Goal: Information Seeking & Learning: Find contact information

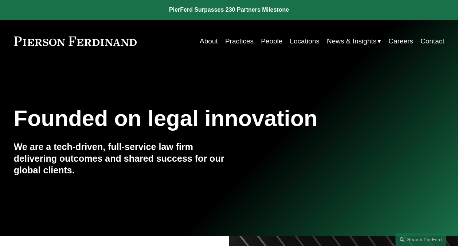
click at [305, 38] on link "Locations" at bounding box center [305, 41] width 30 height 14
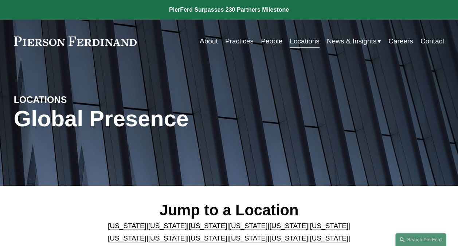
click at [310, 240] on link "[US_STATE]" at bounding box center [329, 238] width 39 height 8
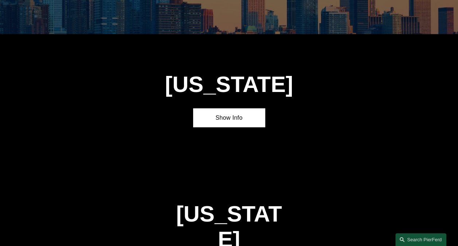
scroll to position [1728, 0]
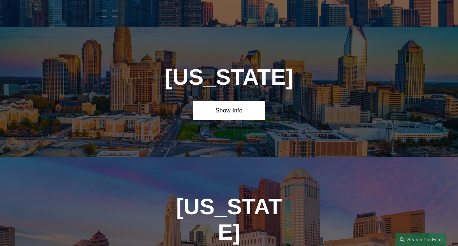
click at [229, 74] on div "North Carolina Show Info" at bounding box center [229, 91] width 458 height 129
click at [227, 101] on link "Show Info" at bounding box center [229, 110] width 72 height 19
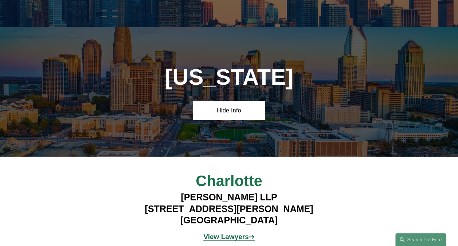
click at [231, 232] on strong "View Lawyers" at bounding box center [225, 236] width 45 height 8
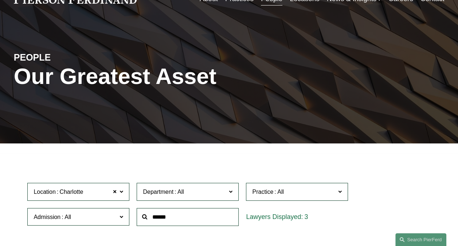
scroll to position [146, 0]
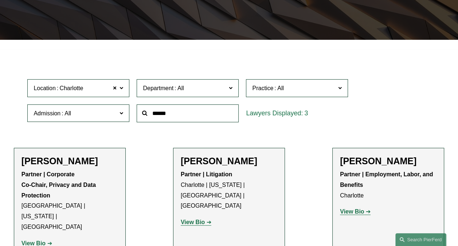
click at [374, 166] on h2 "[PERSON_NAME]" at bounding box center [388, 160] width 97 height 11
click at [361, 213] on strong "View Bio" at bounding box center [352, 211] width 24 height 6
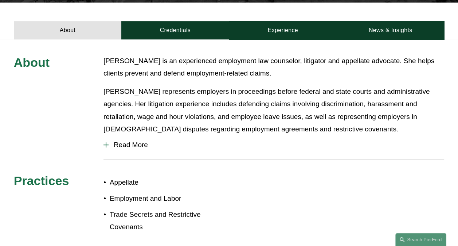
scroll to position [219, 0]
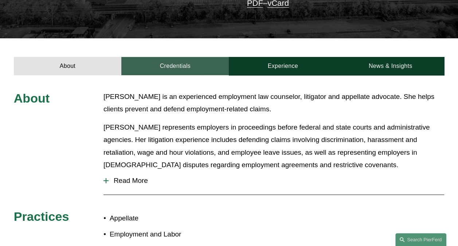
click at [172, 57] on link "Credentials" at bounding box center [174, 66] width 107 height 19
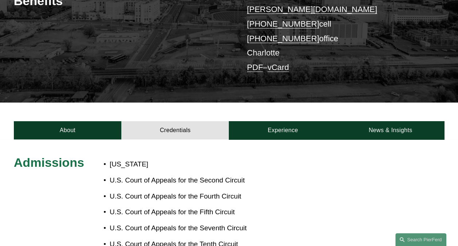
scroll to position [36, 0]
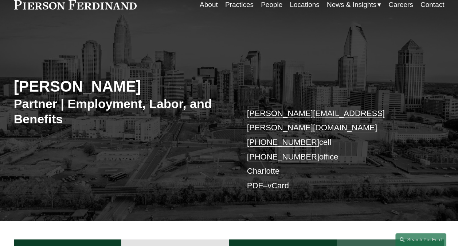
click at [385, 239] on link "News & Insights" at bounding box center [390, 248] width 107 height 19
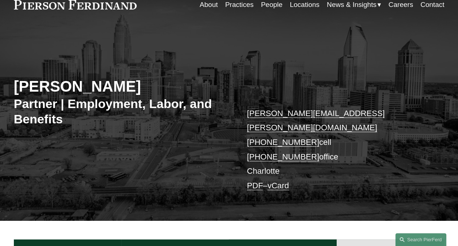
scroll to position [0, 0]
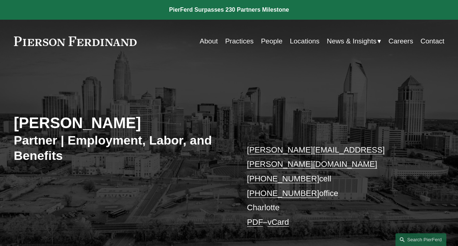
click at [301, 39] on link "Locations" at bounding box center [305, 41] width 30 height 14
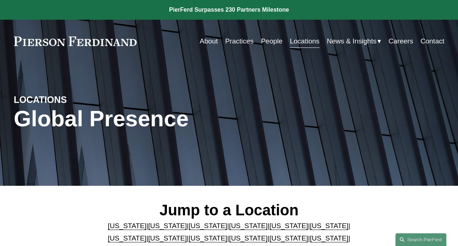
scroll to position [73, 0]
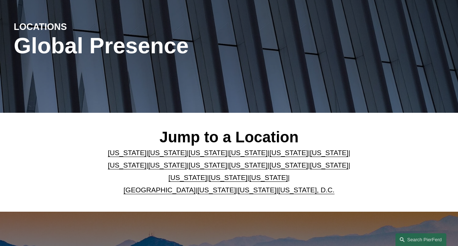
click at [254, 181] on link "[US_STATE]" at bounding box center [268, 177] width 39 height 8
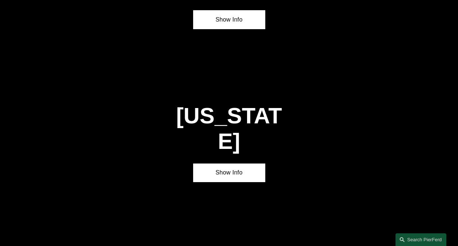
scroll to position [2121, 0]
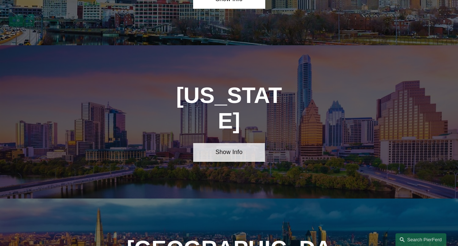
click at [243, 143] on link "Show Info" at bounding box center [229, 152] width 72 height 19
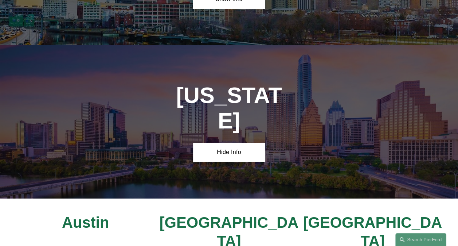
scroll to position [2158, 0]
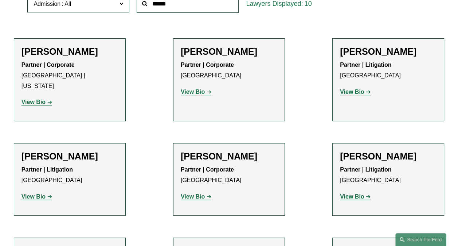
scroll to position [73, 0]
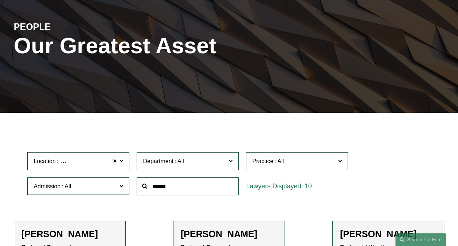
click at [121, 162] on span at bounding box center [121, 160] width 4 height 9
click at [114, 163] on span at bounding box center [115, 160] width 4 height 9
click at [229, 161] on span at bounding box center [231, 160] width 4 height 9
click at [0, 0] on link "Employment, Labor, and Benefits" at bounding box center [0, 0] width 0 height 0
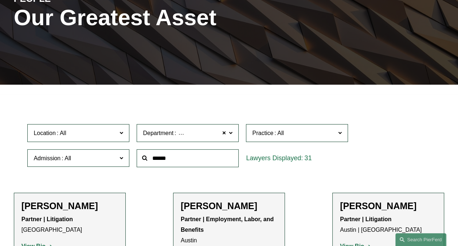
scroll to position [110, 0]
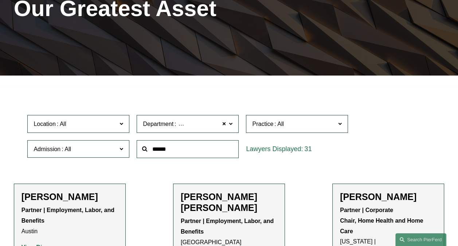
click at [125, 153] on label "Admission" at bounding box center [78, 149] width 102 height 18
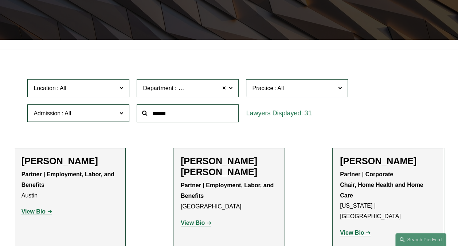
scroll to position [583, 0]
click at [0, 0] on link "[US_STATE]" at bounding box center [0, 0] width 0 height 0
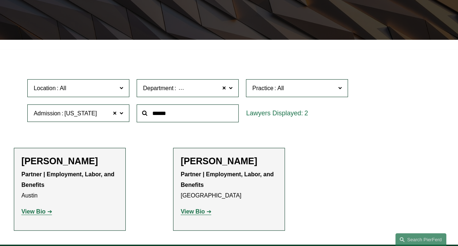
click at [41, 213] on strong "View Bio" at bounding box center [33, 211] width 24 height 6
click at [196, 214] on strong "View Bio" at bounding box center [193, 211] width 24 height 6
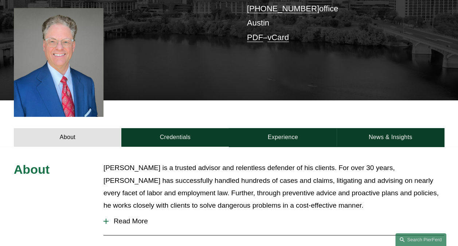
scroll to position [182, 0]
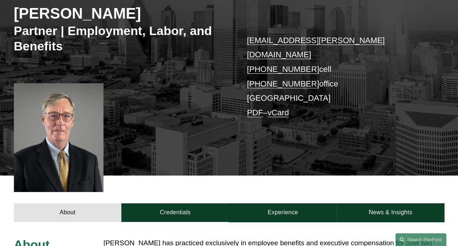
scroll to position [219, 0]
